Goal: Entertainment & Leisure: Consume media (video, audio)

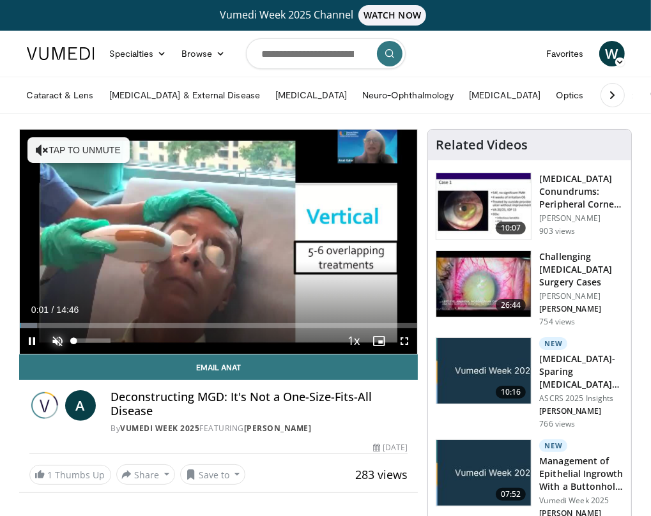
click at [62, 337] on span "Video Player" at bounding box center [58, 341] width 26 height 26
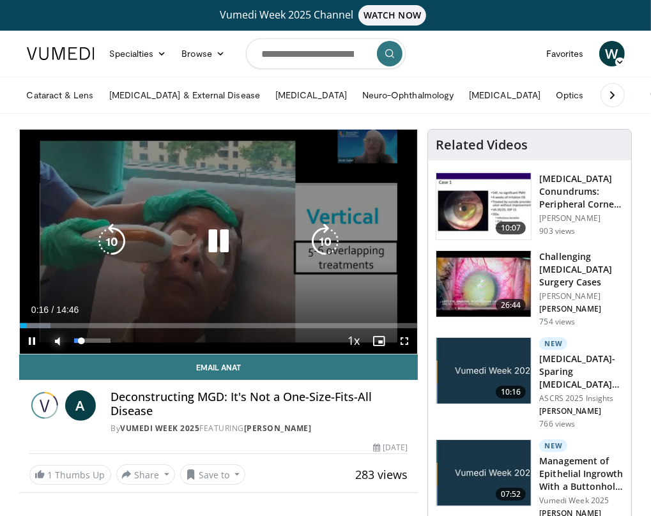
drag, startPoint x: 92, startPoint y: 341, endPoint x: 81, endPoint y: 346, distance: 12.0
click at [81, 346] on div "21%" at bounding box center [92, 341] width 45 height 26
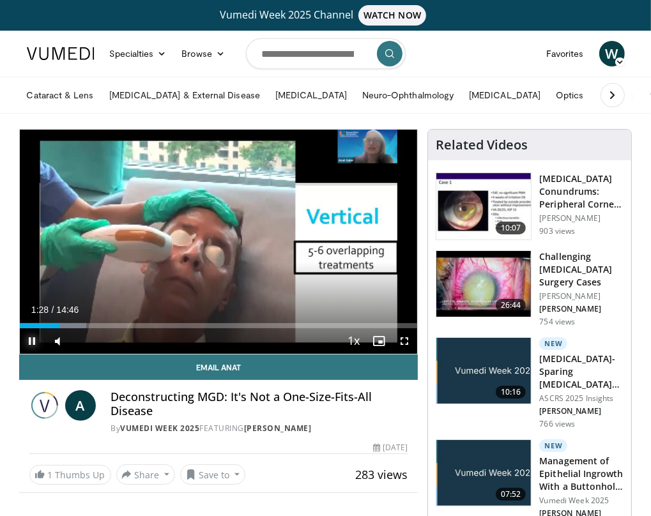
click at [33, 341] on span "Video Player" at bounding box center [33, 341] width 26 height 26
click at [33, 340] on span "Video Player" at bounding box center [33, 341] width 26 height 26
click at [31, 340] on span "Video Player" at bounding box center [33, 341] width 26 height 26
click at [33, 342] on span "Video Player" at bounding box center [33, 341] width 26 height 26
click at [34, 341] on span "Video Player" at bounding box center [33, 341] width 26 height 26
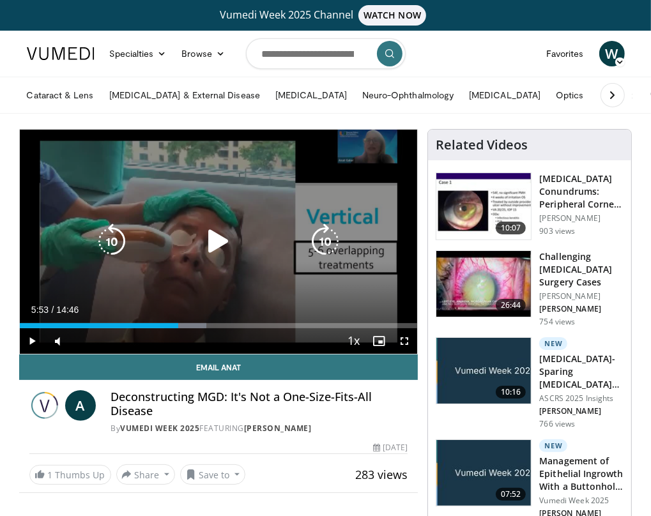
click at [212, 243] on icon "Video Player" at bounding box center [219, 242] width 36 height 36
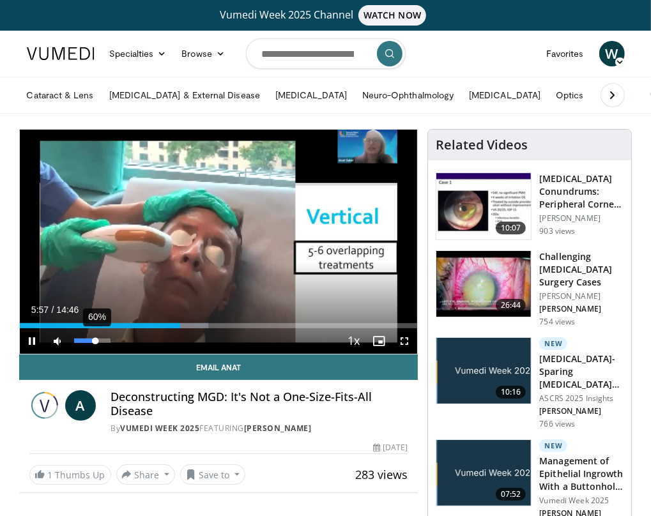
drag, startPoint x: 79, startPoint y: 341, endPoint x: 95, endPoint y: 339, distance: 16.1
click at [95, 339] on div "Volume Level" at bounding box center [85, 341] width 22 height 4
